Goal: Communication & Community: Answer question/provide support

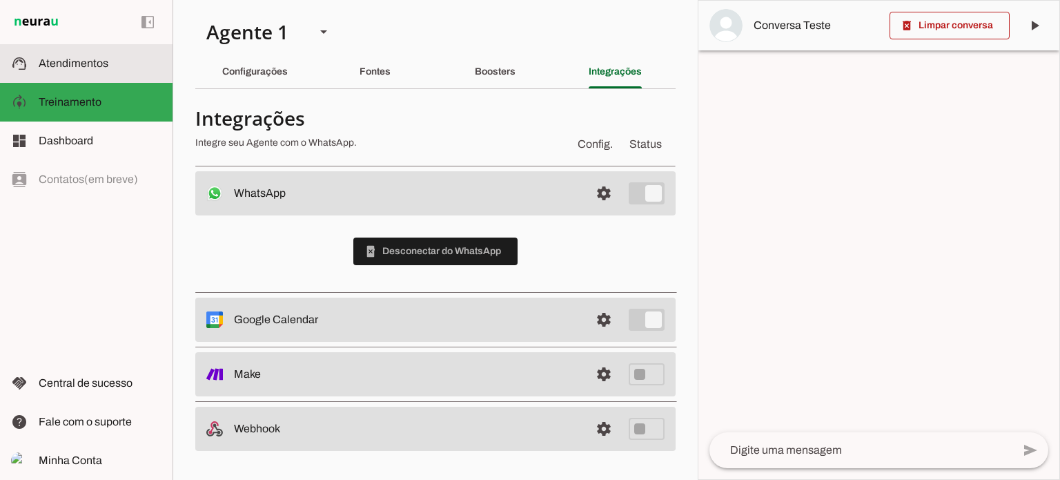
click at [58, 64] on span "Atendimentos" at bounding box center [74, 63] width 70 height 12
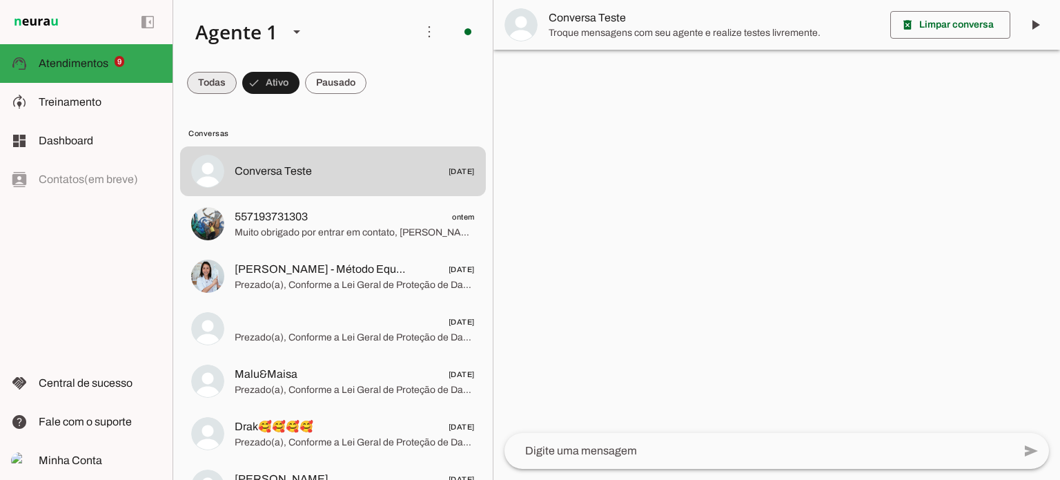
click at [215, 80] on span at bounding box center [212, 82] width 50 height 33
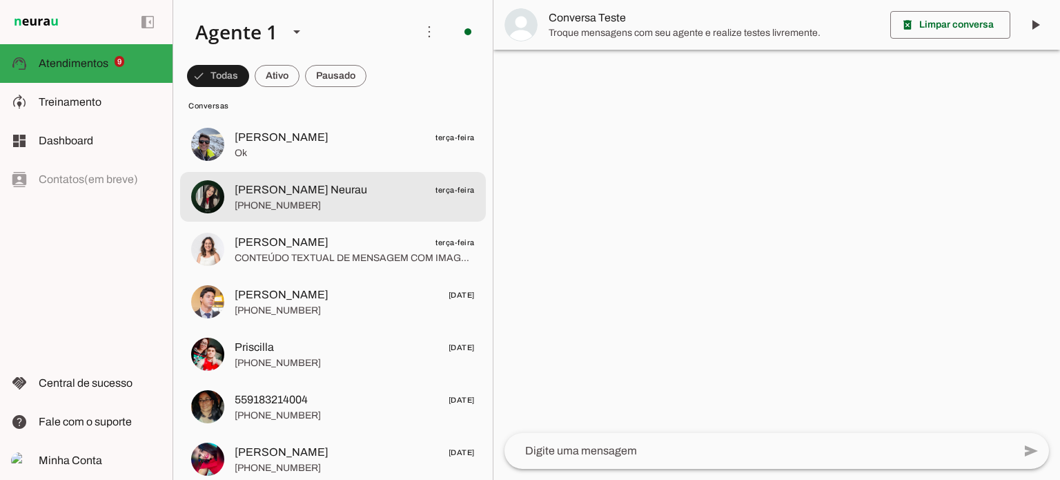
scroll to position [1104, 0]
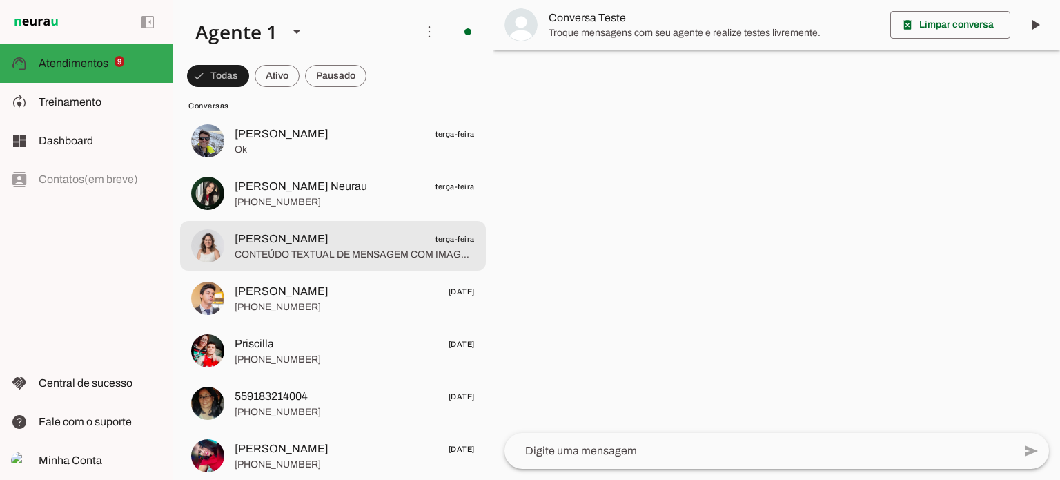
click at [334, 237] on span "[PERSON_NAME] terça-feira" at bounding box center [355, 238] width 240 height 17
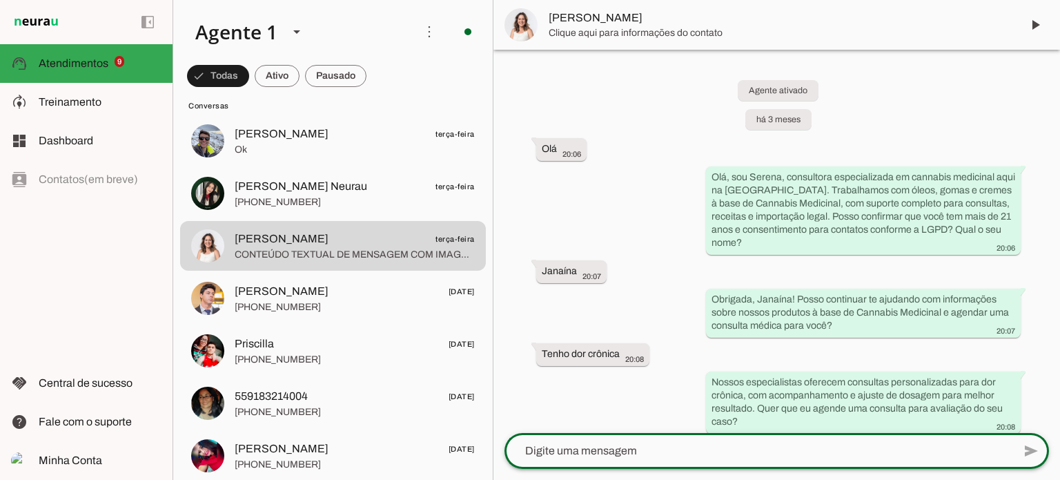
drag, startPoint x: 529, startPoint y: 449, endPoint x: 562, endPoint y: 385, distance: 71.9
click at [530, 449] on textarea at bounding box center [758, 450] width 509 height 17
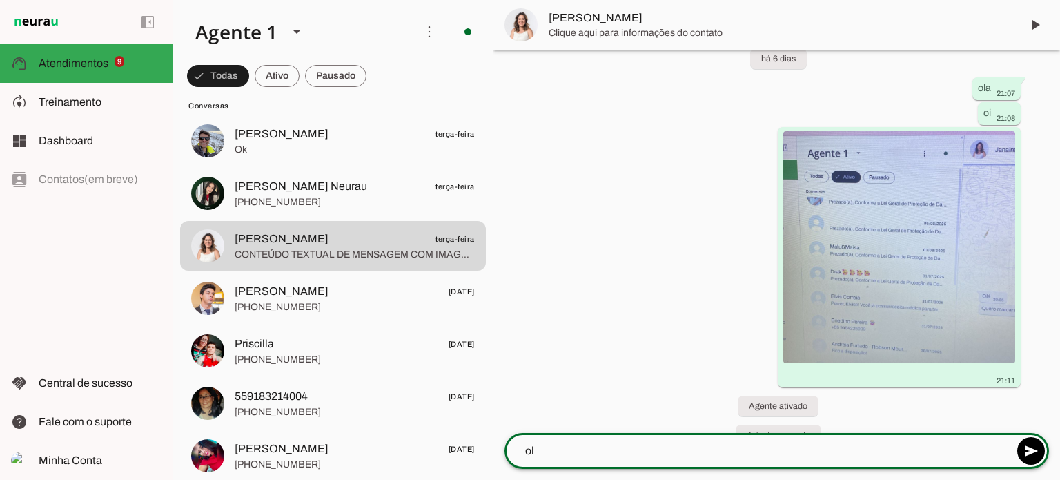
type textarea "ola"
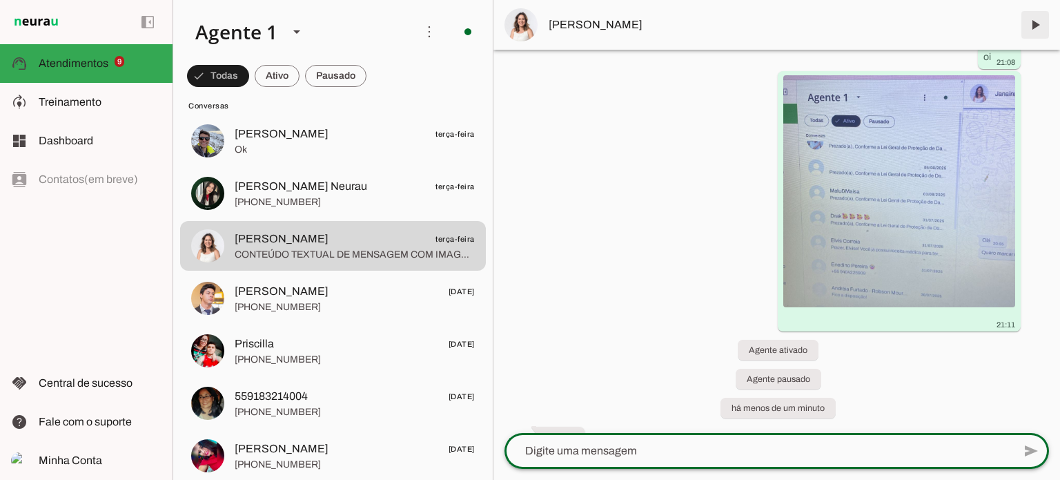
click at [1034, 29] on span at bounding box center [1035, 24] width 33 height 33
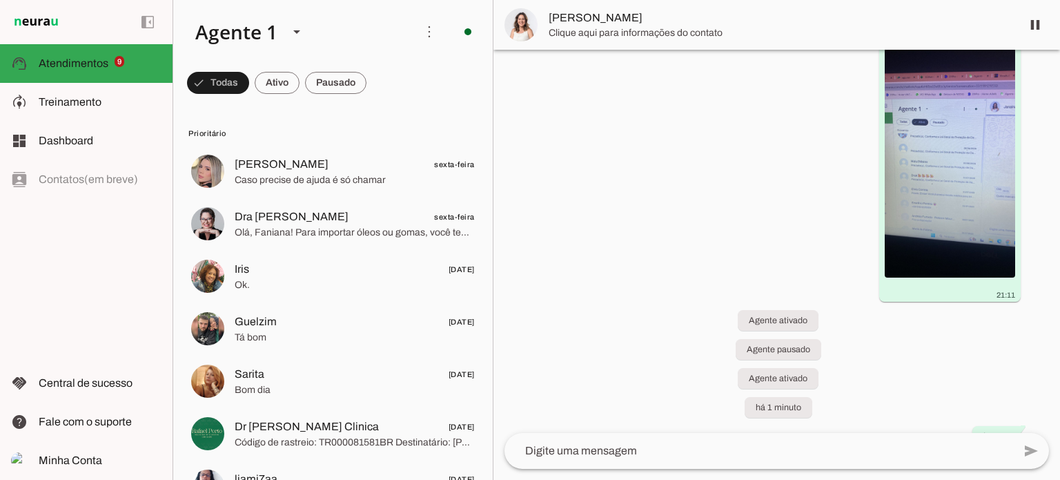
scroll to position [0, 0]
